Goal: Book appointment/travel/reservation

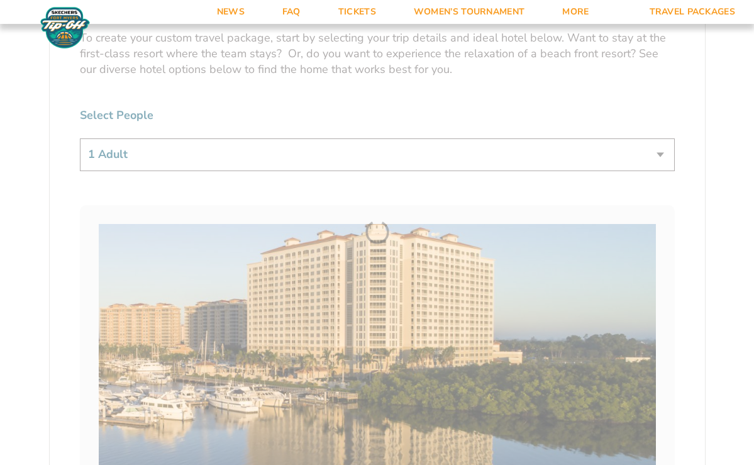
scroll to position [791, 0]
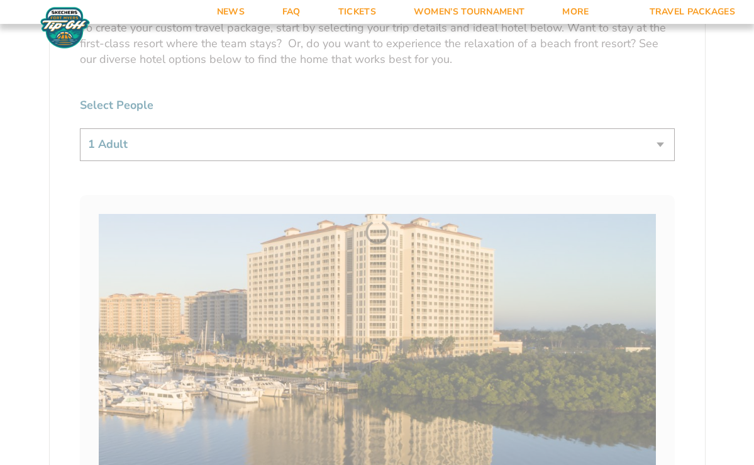
click at [679, 10] on link "Travel Packages" at bounding box center [693, 12] width 124 height 24
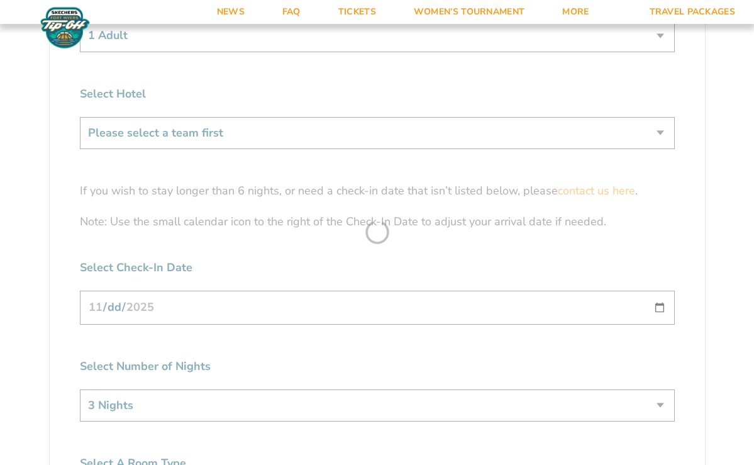
scroll to position [899, 0]
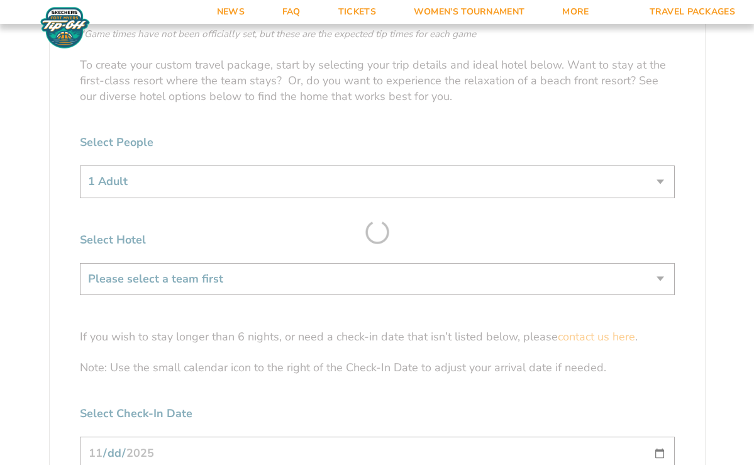
scroll to position [742, 0]
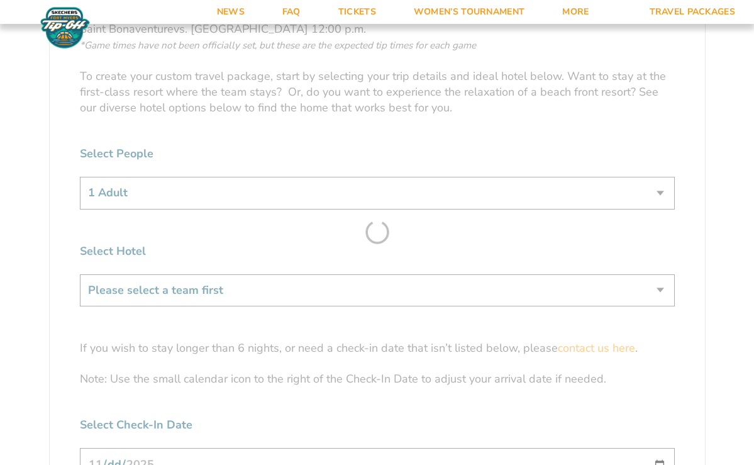
click at [666, 191] on form "Bonnies Bonnies Travel Package 1. Team 2. Accommodations 3. Seats 4. Activities…" at bounding box center [377, 105] width 754 height 1695
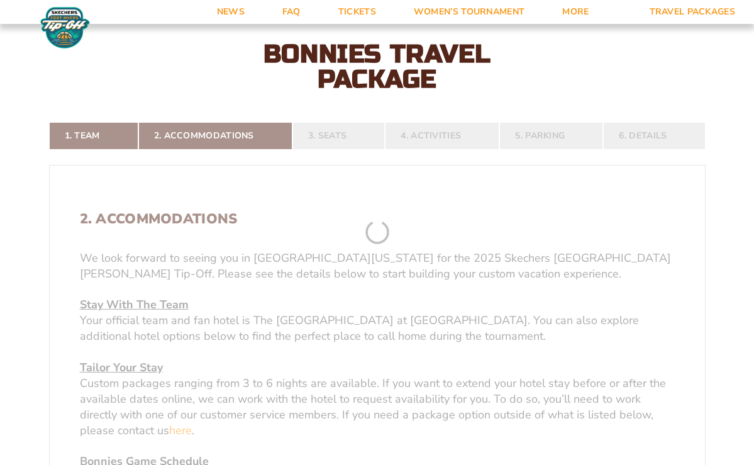
scroll to position [255, 0]
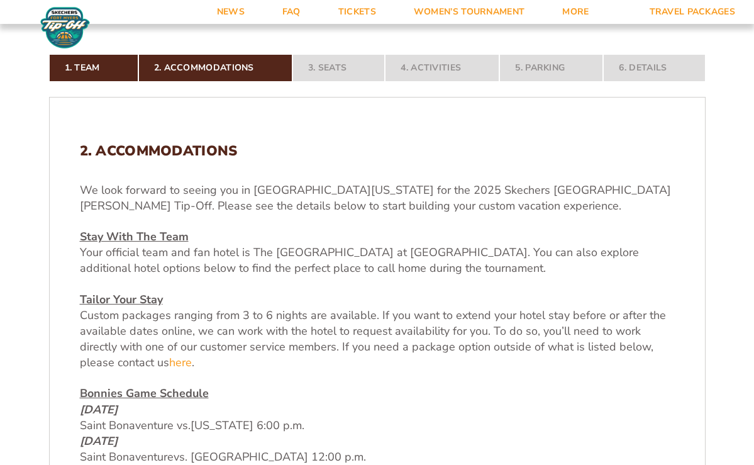
scroll to position [316, 0]
click at [179, 361] on link "here" at bounding box center [180, 362] width 23 height 16
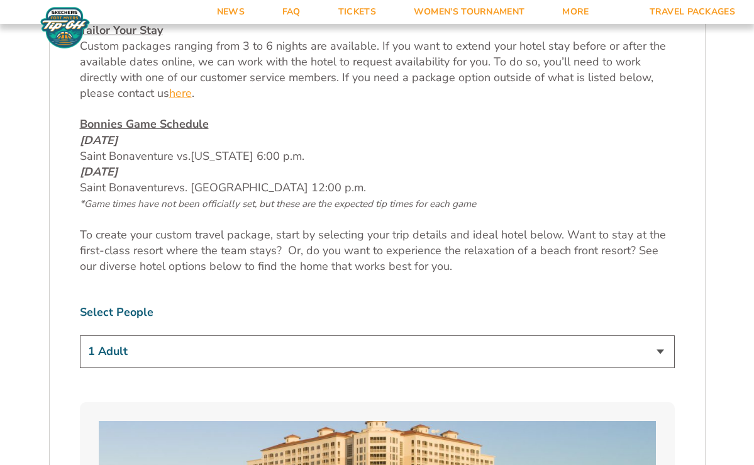
scroll to position [585, 0]
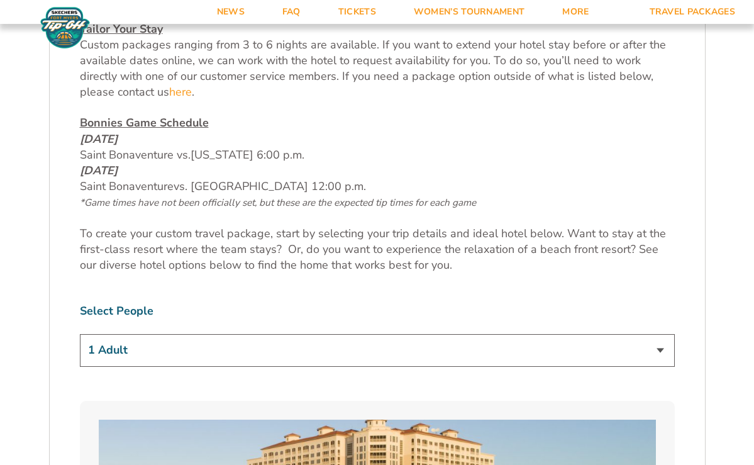
select select "2 Adults"
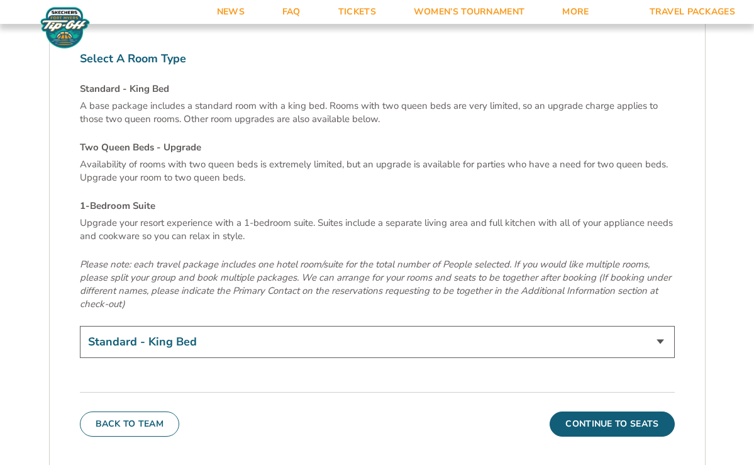
scroll to position [4373, 0]
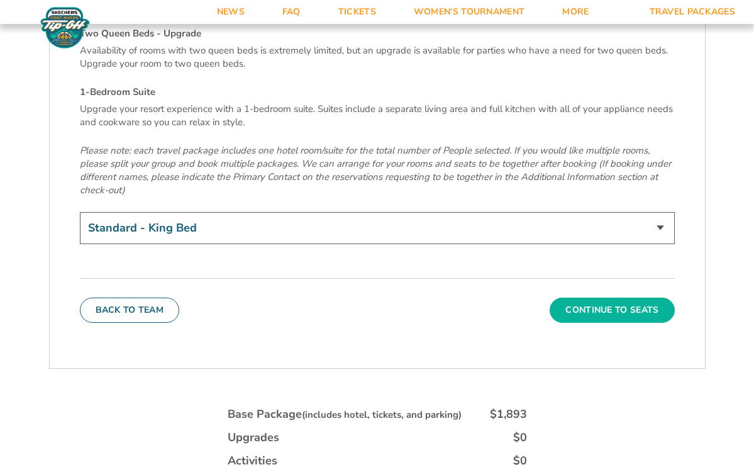
click at [605, 297] on button "Continue To Seats" at bounding box center [611, 309] width 124 height 25
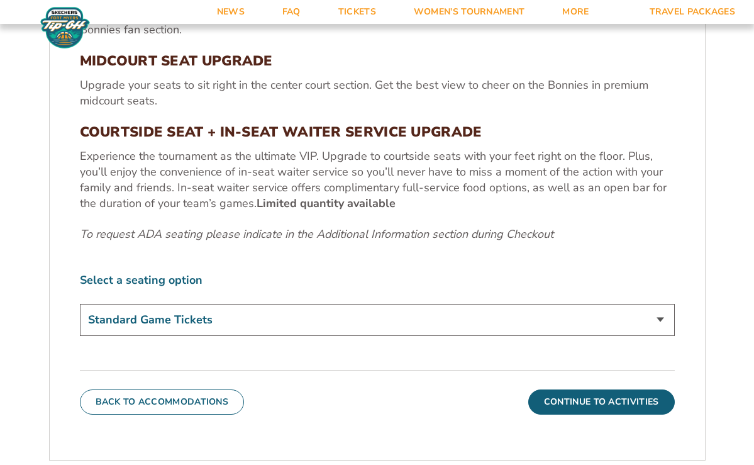
scroll to position [531, 0]
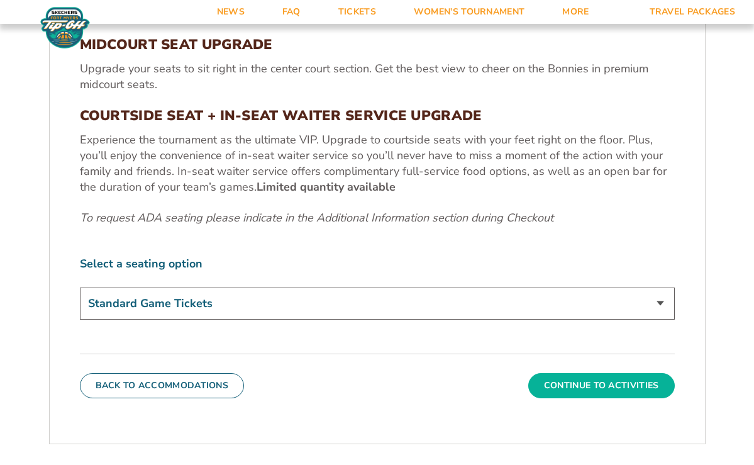
click at [585, 380] on button "Continue To Activities" at bounding box center [601, 385] width 146 height 25
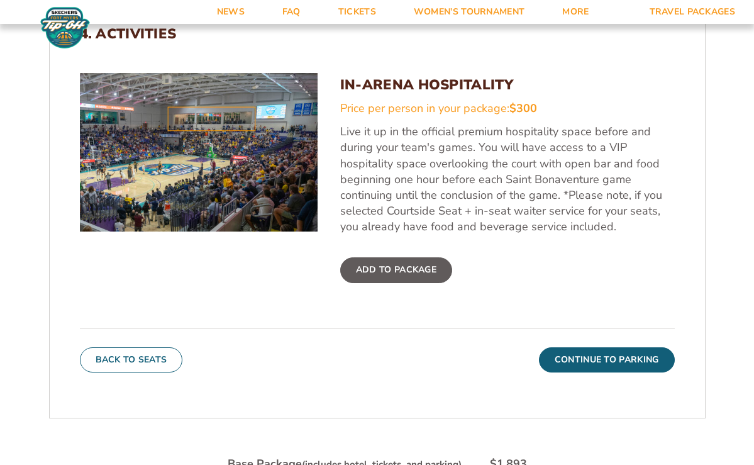
scroll to position [434, 0]
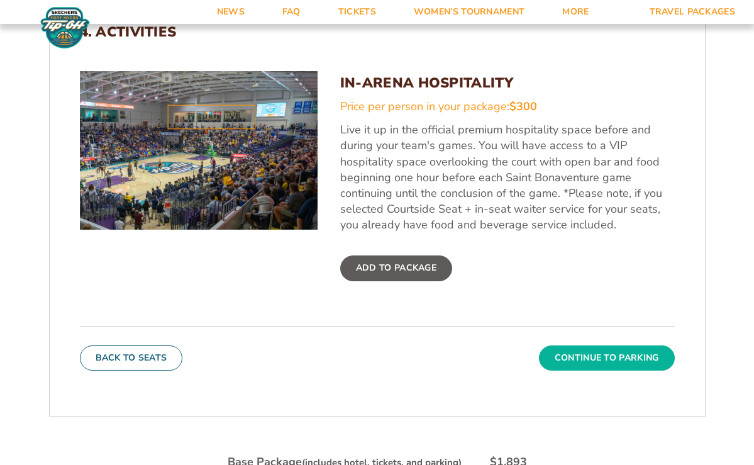
click at [592, 357] on button "Continue To Parking" at bounding box center [607, 357] width 136 height 25
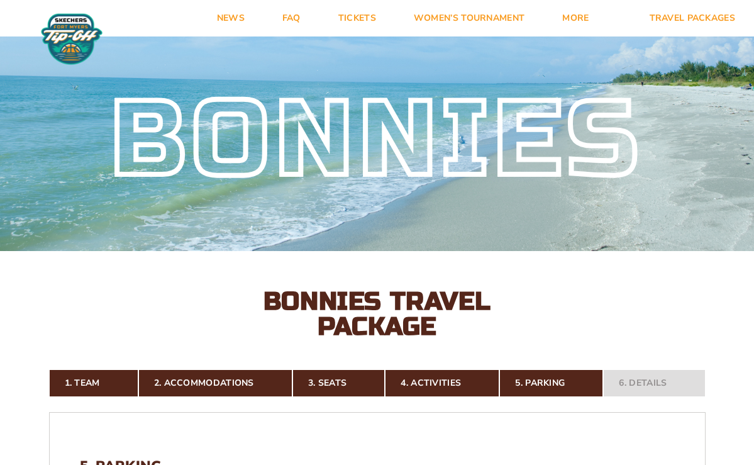
scroll to position [0, 0]
click at [684, 17] on link "Travel Packages" at bounding box center [693, 18] width 124 height 36
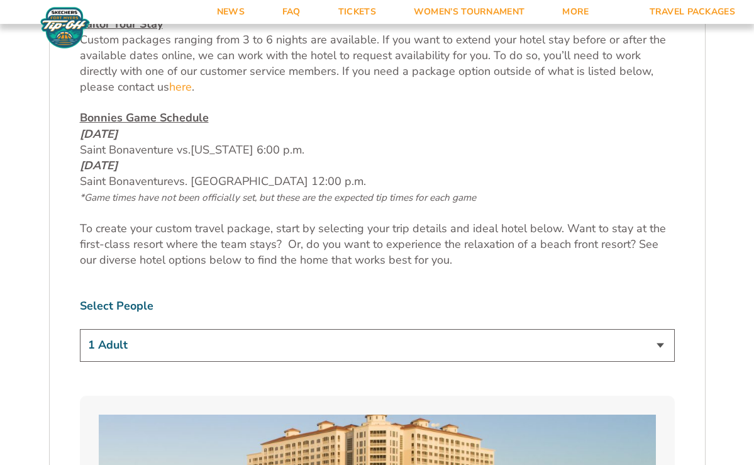
scroll to position [591, 0]
select select "2 Adults"
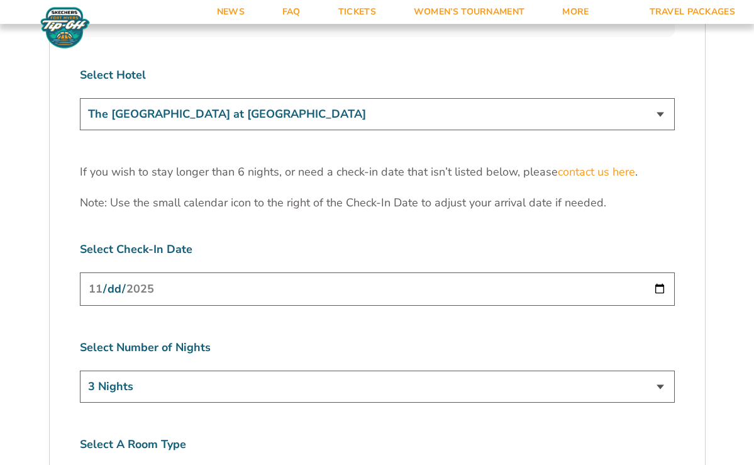
scroll to position [3873, 0]
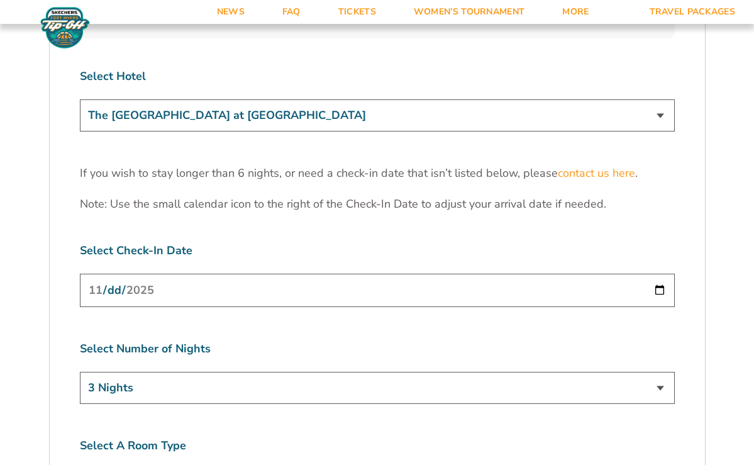
click at [292, 273] on input "[DATE]" at bounding box center [377, 289] width 595 height 33
type input "[DATE]"
click at [295, 341] on label "Select Number of Nights" at bounding box center [377, 349] width 595 height 16
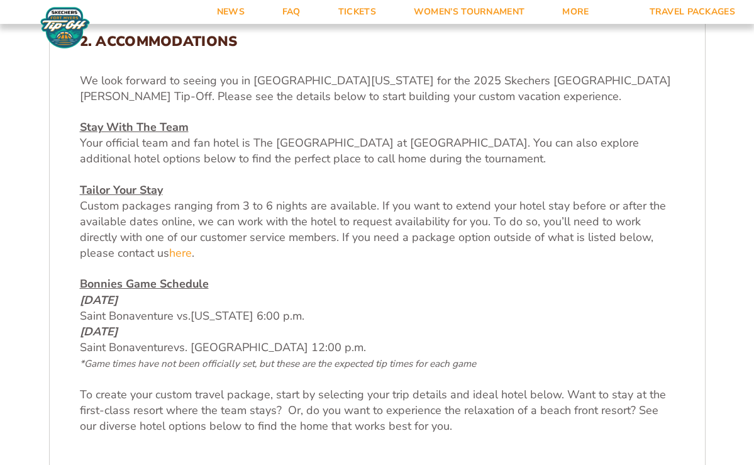
scroll to position [400, 0]
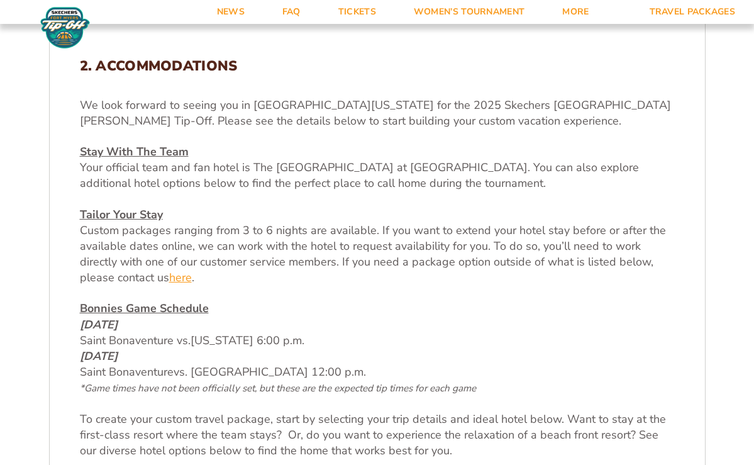
click at [182, 278] on link "here" at bounding box center [180, 278] width 23 height 16
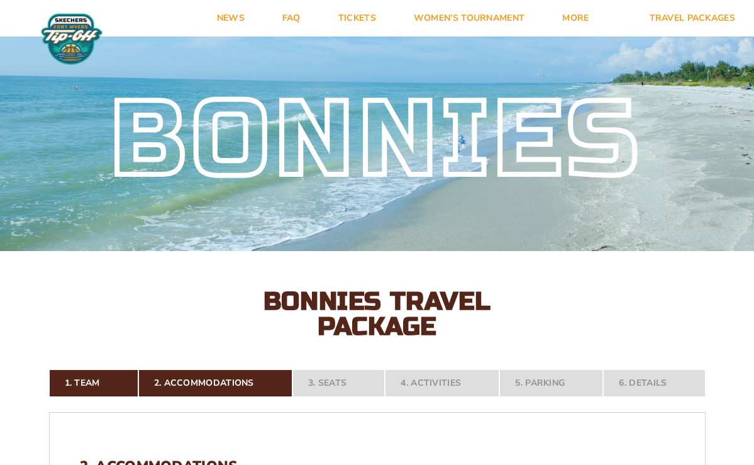
scroll to position [0, 0]
